Goal: Find specific page/section: Find specific page/section

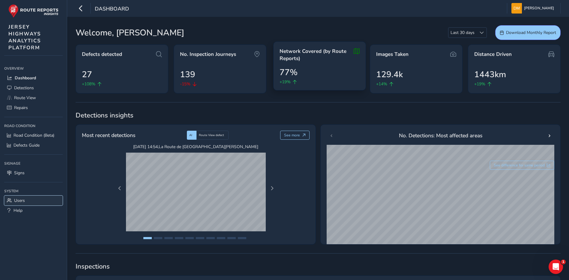
click at [22, 202] on span "Users" at bounding box center [19, 200] width 11 height 6
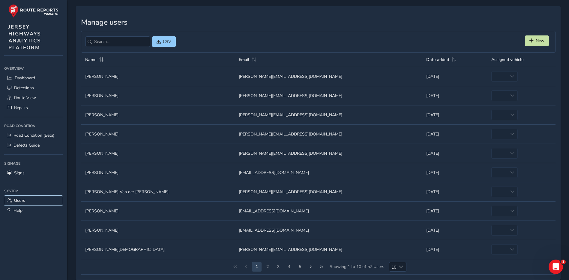
scroll to position [29, 0]
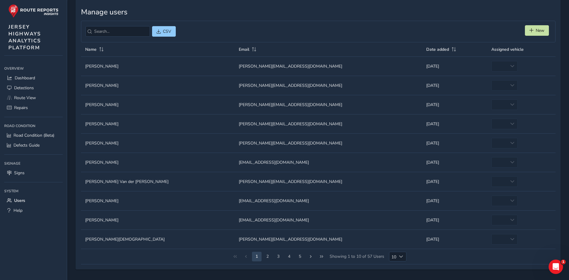
click at [98, 105] on td "Name Name [PERSON_NAME]" at bounding box center [158, 104] width 154 height 19
click at [90, 105] on td "Name Name [PERSON_NAME]" at bounding box center [158, 104] width 154 height 19
click at [27, 13] on img at bounding box center [33, 10] width 50 height 13
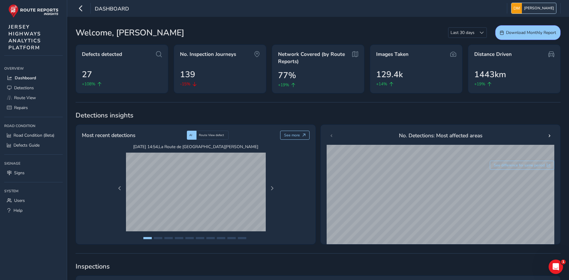
click at [534, 9] on span "[PERSON_NAME]" at bounding box center [539, 8] width 30 height 10
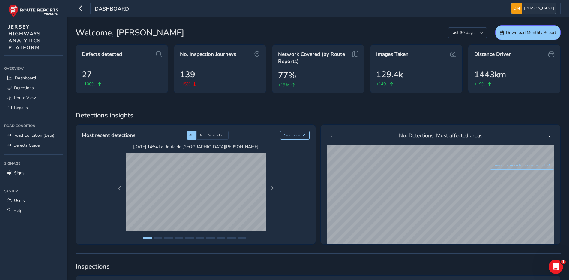
click at [539, 10] on span "[PERSON_NAME]" at bounding box center [539, 8] width 30 height 10
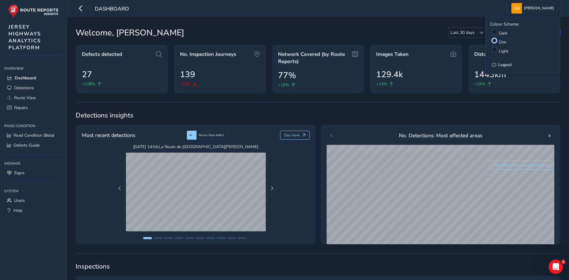
click at [476, 14] on div "Dashboard [PERSON_NAME] Colour Scheme: Dark Dim Light Logout" at bounding box center [318, 8] width 502 height 17
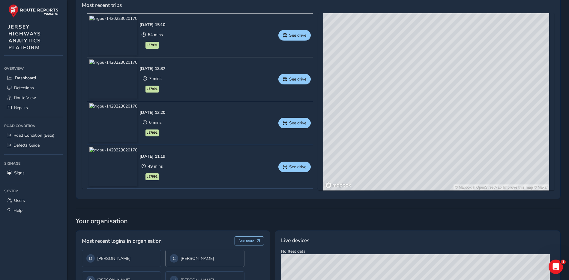
scroll to position [359, 0]
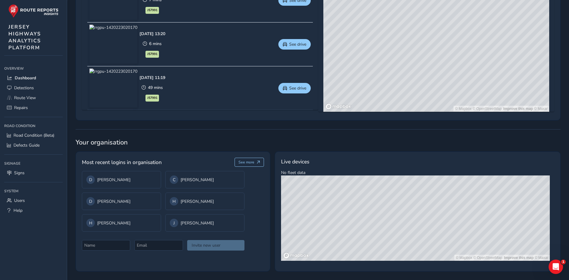
click at [283, 126] on div "Detections insights Most recent detections AI Route View defect See more [DATE]…" at bounding box center [318, 11] width 485 height 519
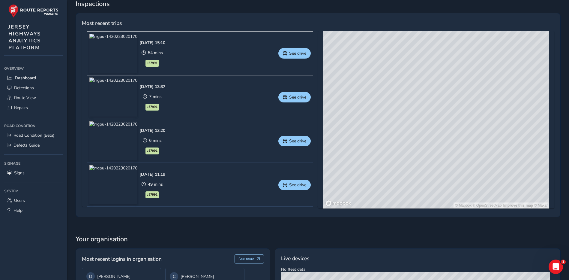
scroll to position [239, 0]
